Goal: Transaction & Acquisition: Purchase product/service

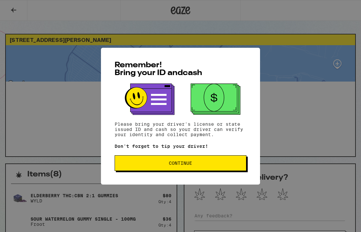
click at [289, 116] on div "Remember! Bring your ID and cash Please bring your driver's license or state is…" at bounding box center [180, 116] width 361 height 232
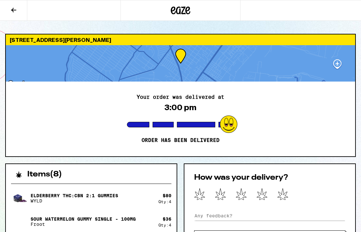
click at [17, 9] on icon at bounding box center [14, 10] width 8 height 8
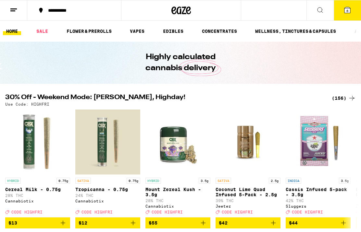
click at [343, 99] on div "(156)" at bounding box center [343, 98] width 24 height 8
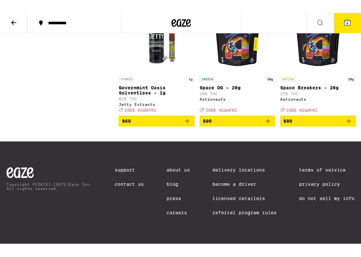
scroll to position [6606, 0]
